Goal: Task Accomplishment & Management: Manage account settings

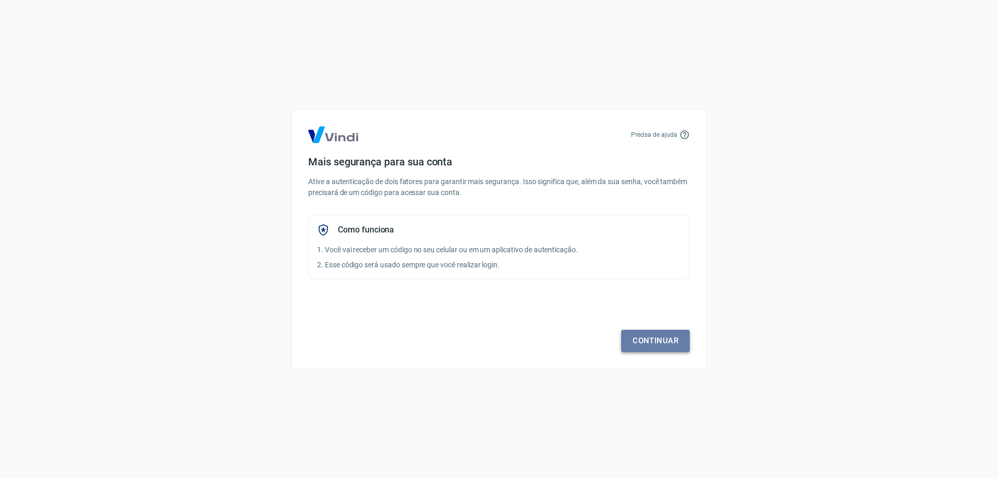
click at [666, 344] on link "Continuar" at bounding box center [655, 341] width 69 height 22
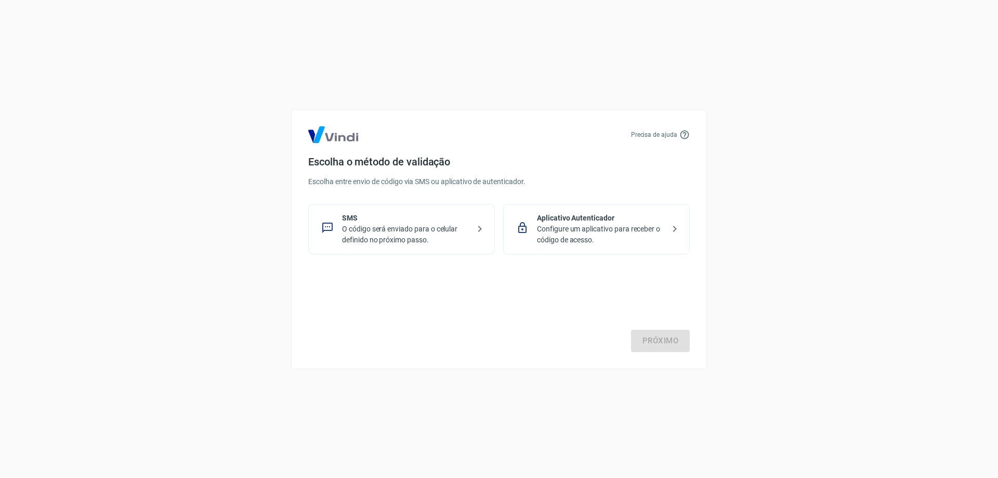
click at [423, 230] on p "O código será enviado para o celular definido no próximo passo." at bounding box center [405, 235] width 127 height 22
click at [662, 340] on link "Próximo" at bounding box center [660, 341] width 59 height 22
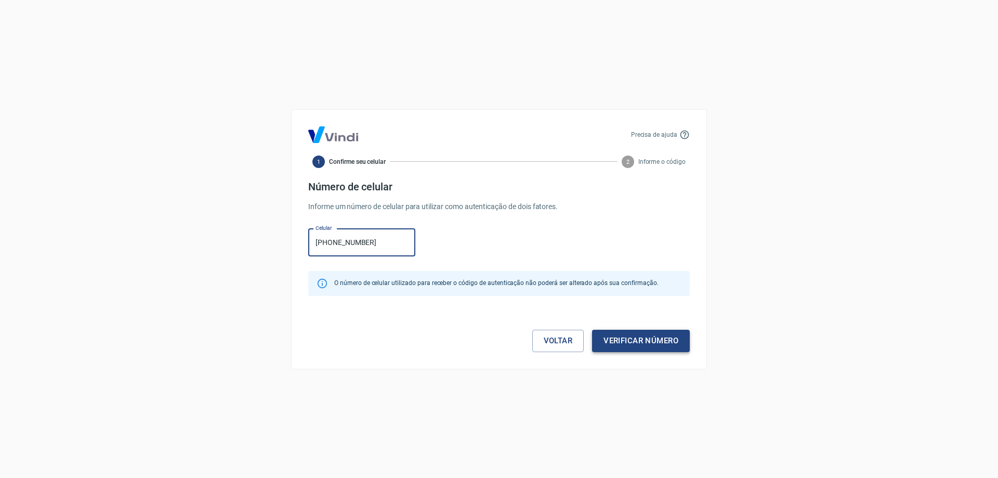
type input "[PHONE_NUMBER]"
click at [640, 341] on button "Verificar número" at bounding box center [641, 341] width 98 height 22
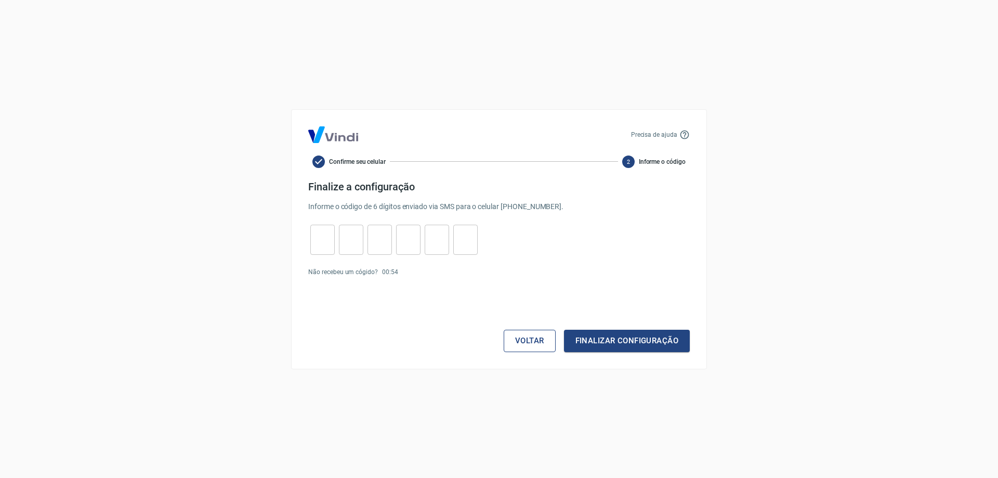
click at [529, 340] on button "Voltar" at bounding box center [530, 341] width 52 height 22
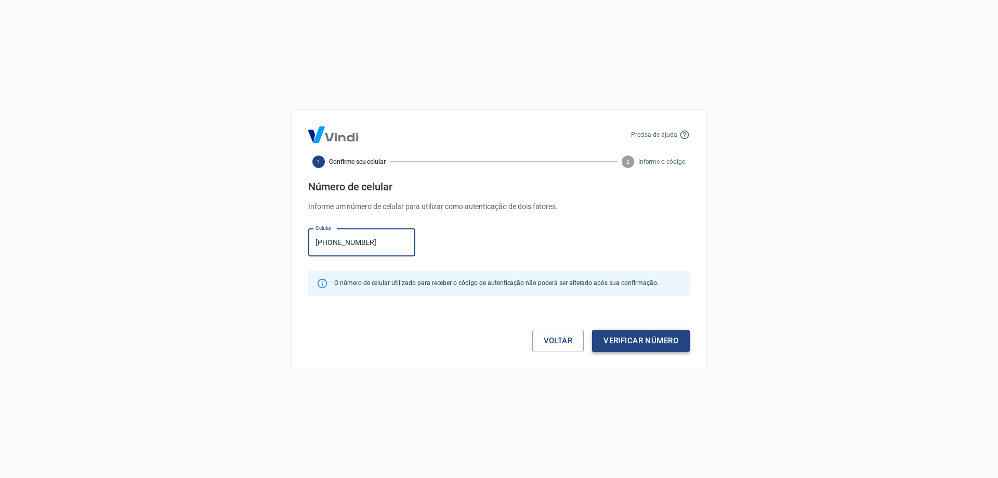
type input "[PHONE_NUMBER]"
click at [617, 341] on button "Verificar número" at bounding box center [641, 341] width 98 height 22
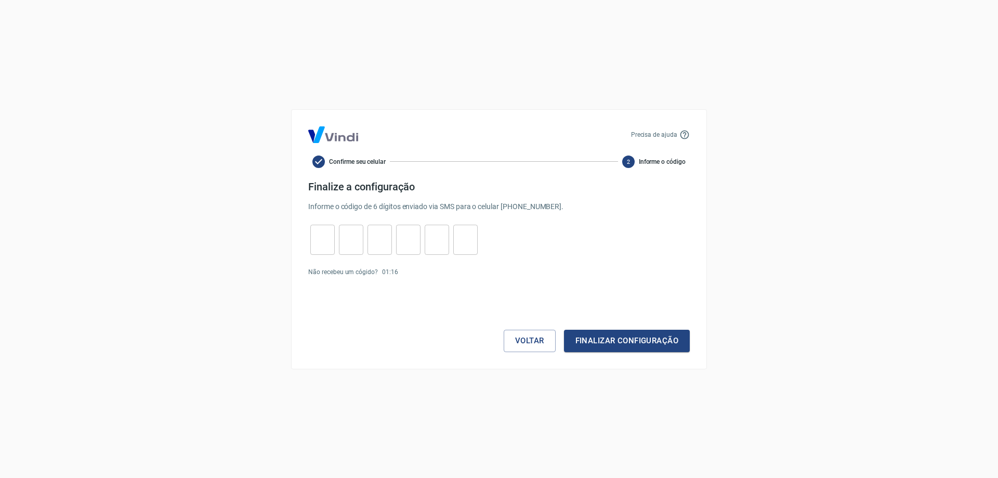
click at [319, 239] on input "tel" at bounding box center [322, 239] width 24 height 22
type input "5"
type input "0"
type input "4"
type input "1"
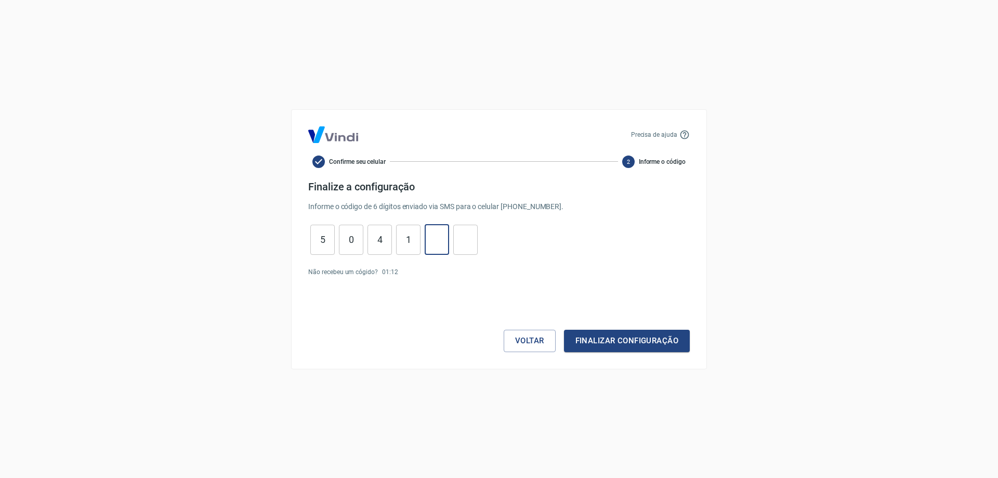
type input "9"
type input "6"
click at [626, 340] on button "Finalizar configuração" at bounding box center [627, 341] width 126 height 22
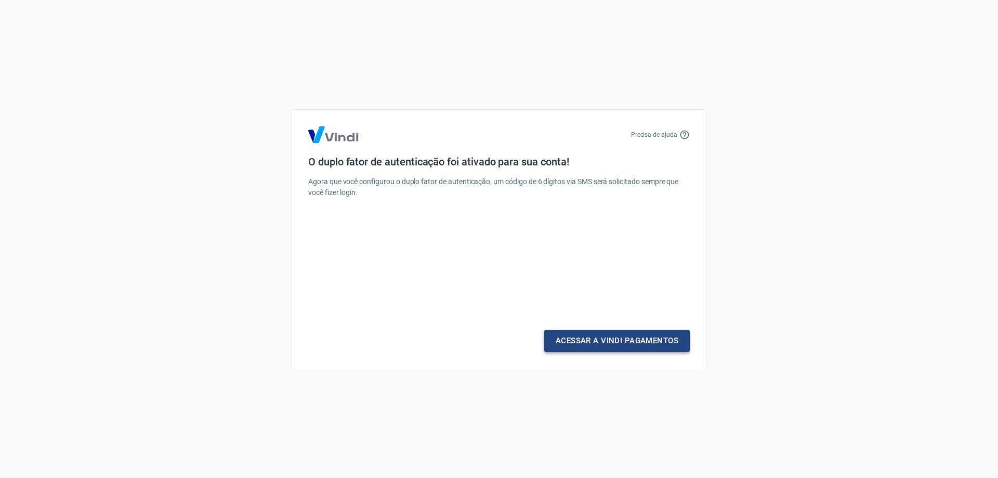
click at [619, 341] on link "Acessar a Vindi Pagamentos" at bounding box center [617, 341] width 146 height 22
